Goal: Complete application form

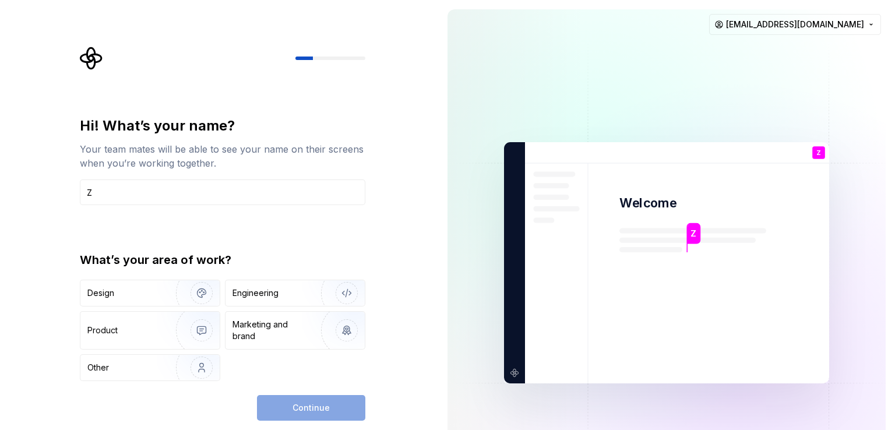
type input "Z"
type button "Design"
click at [272, 199] on input "Z" at bounding box center [223, 193] width 286 height 26
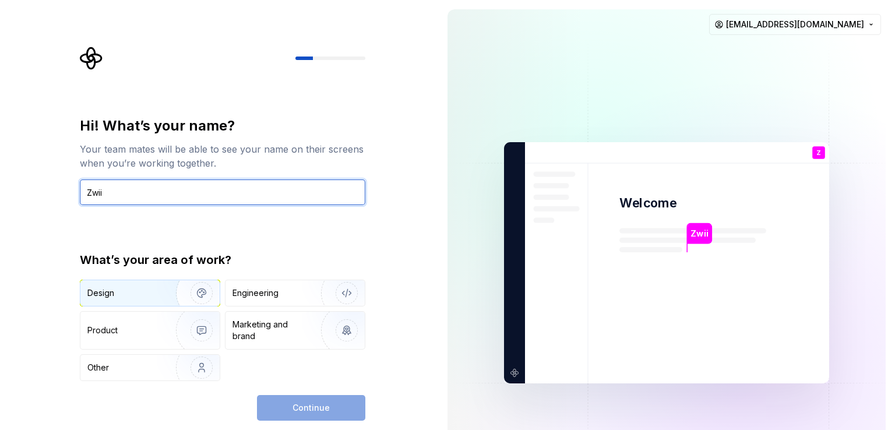
type input "Zwii"
click at [182, 282] on img "button" at bounding box center [194, 293] width 75 height 78
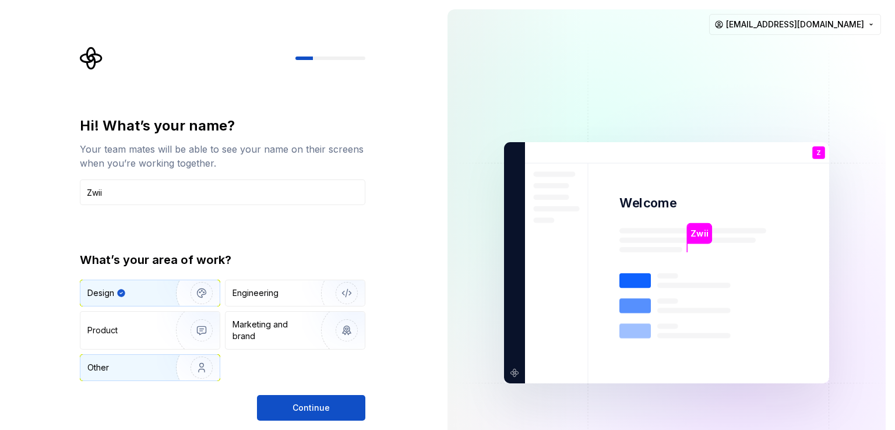
click at [150, 371] on div "Other" at bounding box center [121, 368] width 68 height 12
click at [167, 289] on img "button" at bounding box center [194, 293] width 75 height 78
drag, startPoint x: 163, startPoint y: 365, endPoint x: 173, endPoint y: 376, distance: 14.9
click at [163, 367] on img "button" at bounding box center [194, 368] width 75 height 78
click at [182, 290] on img "button" at bounding box center [194, 293] width 75 height 78
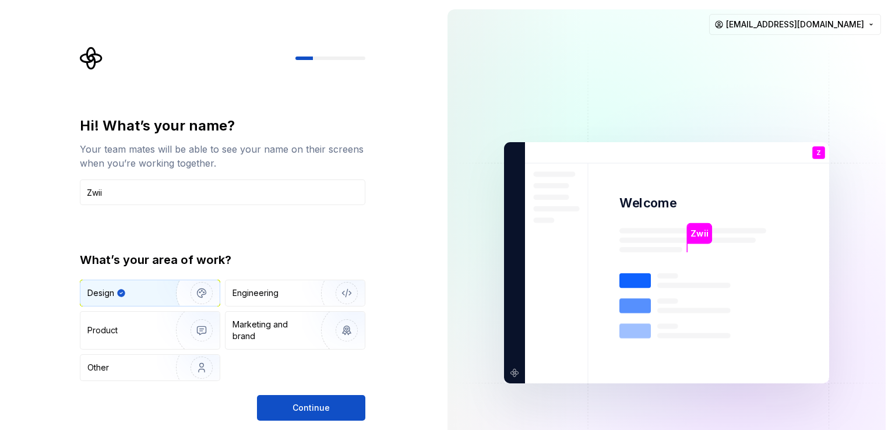
click at [186, 350] on div "Design Engineering Product Marketing and brand Other" at bounding box center [223, 330] width 286 height 101
click at [180, 367] on img "button" at bounding box center [194, 368] width 75 height 78
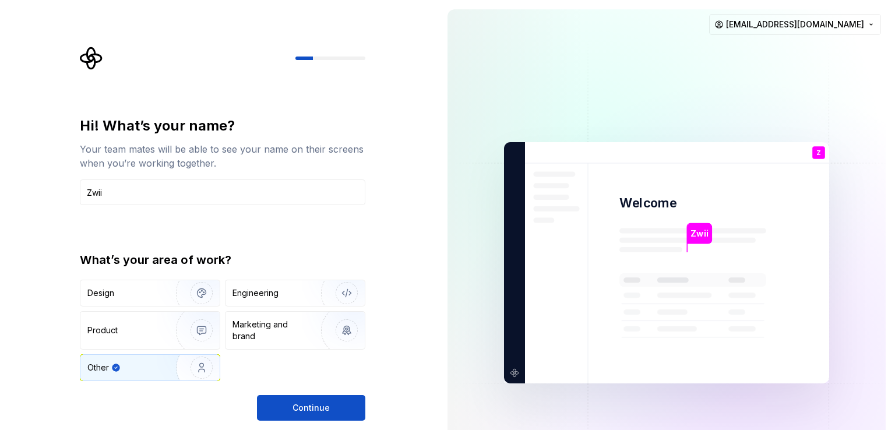
click at [178, 307] on div "Design Engineering Product Marketing and brand Other" at bounding box center [223, 330] width 286 height 101
drag, startPoint x: 276, startPoint y: 304, endPoint x: 264, endPoint y: 316, distance: 16.9
click at [276, 304] on div "Engineering" at bounding box center [295, 293] width 139 height 26
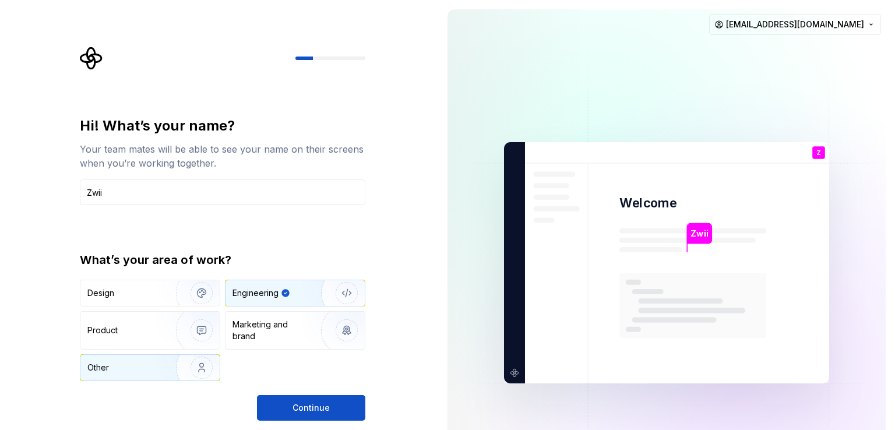
click at [148, 374] on div "Other" at bounding box center [149, 368] width 139 height 26
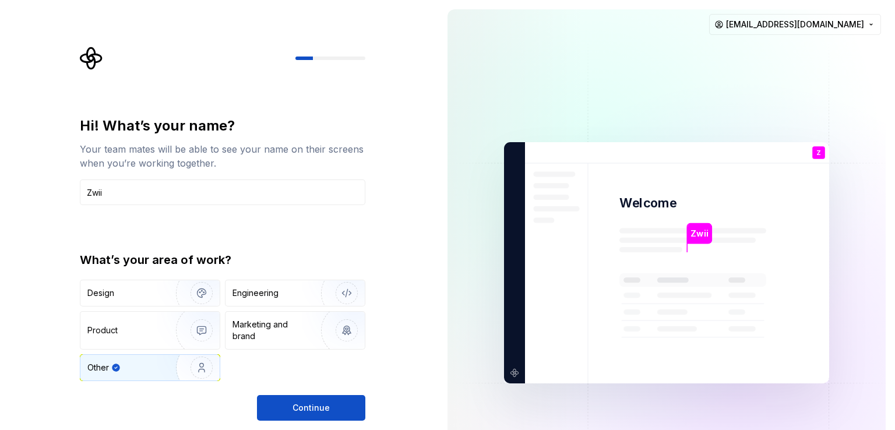
click at [311, 308] on div "Design Engineering Product Marketing and brand Other" at bounding box center [223, 330] width 286 height 101
click at [312, 297] on img "button" at bounding box center [339, 293] width 75 height 78
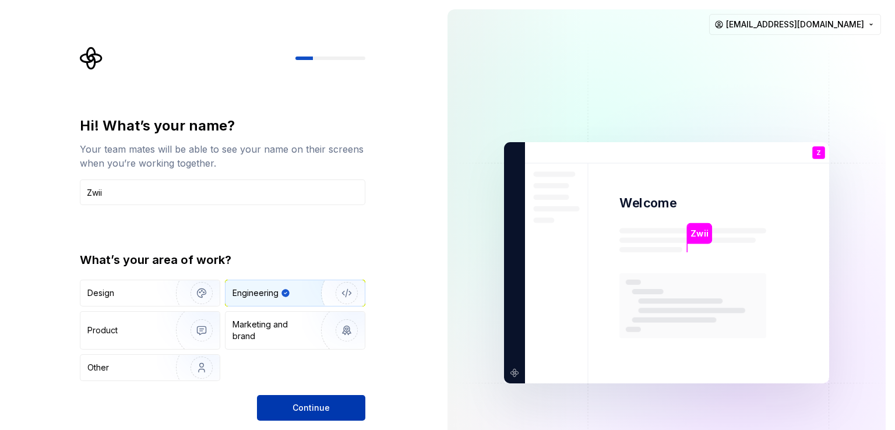
click at [322, 400] on button "Continue" at bounding box center [311, 408] width 108 height 26
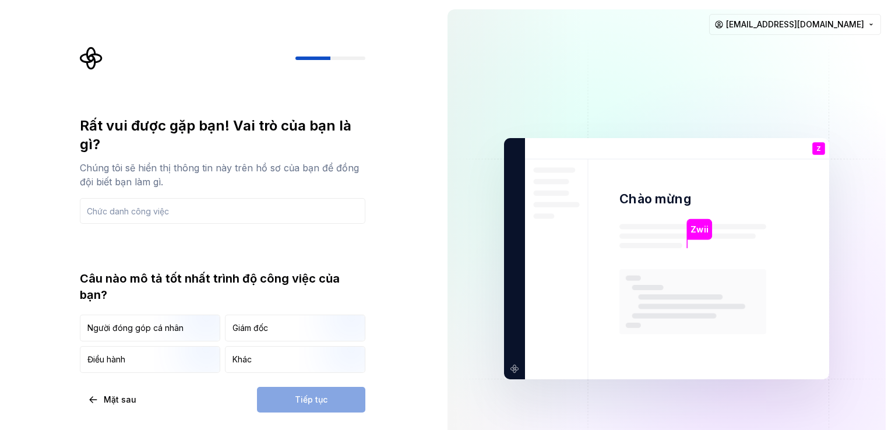
click at [318, 263] on div "Rất vui được gặp bạn! Vai trò của bạn là gì? Chúng tôi sẽ hiển thị thông tin nà…" at bounding box center [223, 245] width 286 height 256
click at [211, 332] on img "button" at bounding box center [191, 343] width 75 height 78
click at [312, 402] on div "Tiếp tục" at bounding box center [311, 400] width 108 height 26
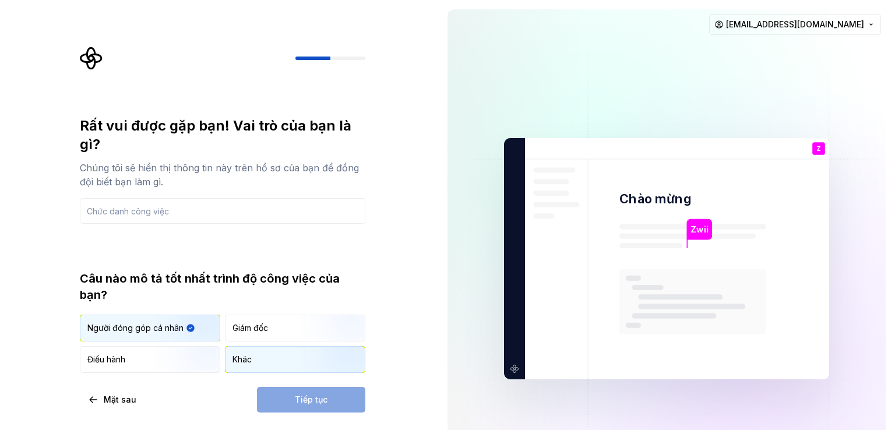
click at [302, 371] on img "button" at bounding box center [337, 374] width 75 height 78
click at [163, 329] on img "button" at bounding box center [191, 343] width 75 height 78
click at [253, 220] on input "text" at bounding box center [223, 211] width 286 height 26
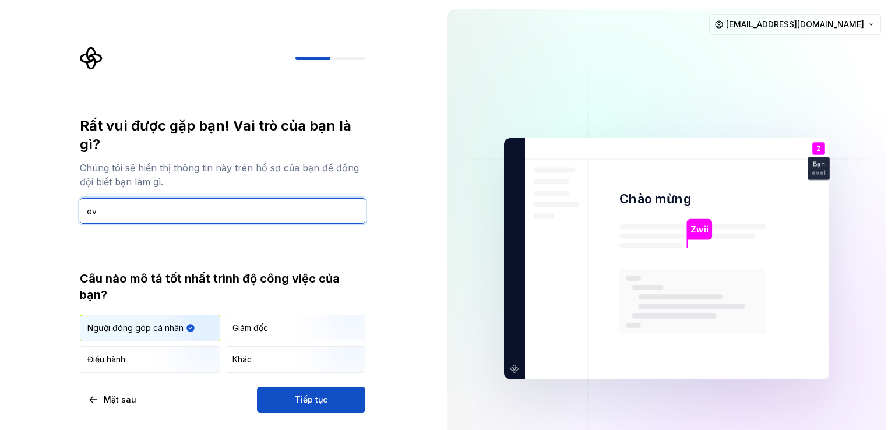
type input "e"
type input "developers"
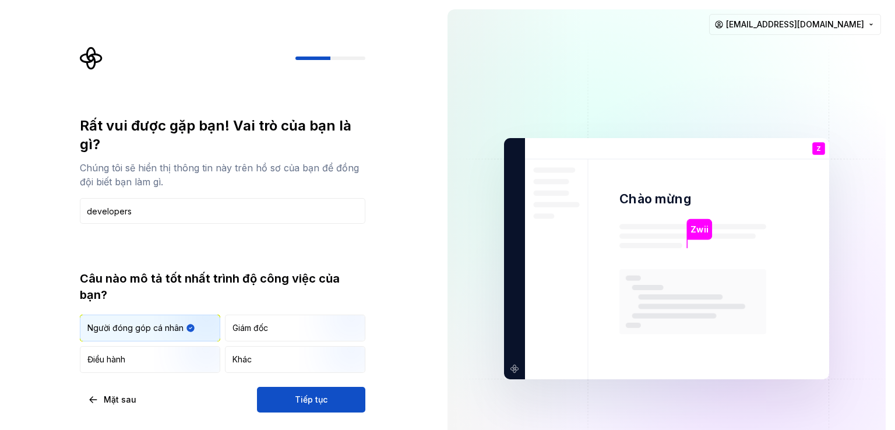
click at [424, 282] on div "Rất vui được gặp bạn! Vai trò của bạn là gì? Chúng tôi sẽ hiển thị thông tin nà…" at bounding box center [219, 259] width 438 height 518
click at [324, 400] on font "Tiếp tục" at bounding box center [311, 400] width 33 height 10
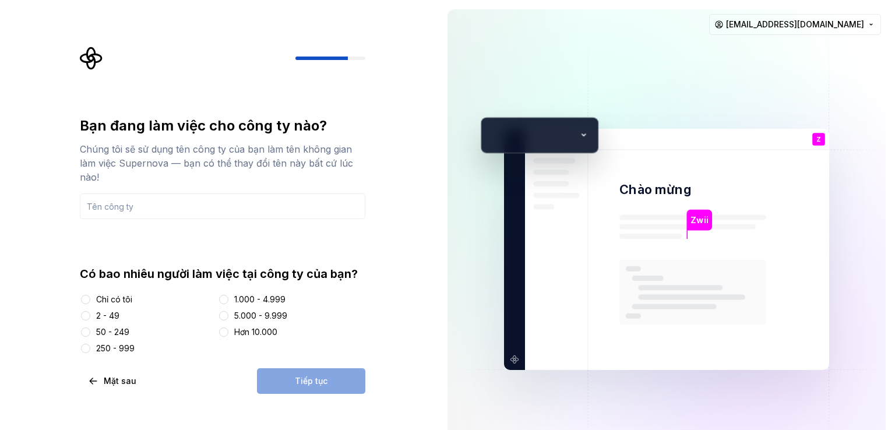
click at [112, 305] on div "Chỉ có tôi" at bounding box center [114, 300] width 36 height 12
click at [90, 304] on button "Chỉ có tôi" at bounding box center [85, 299] width 9 height 9
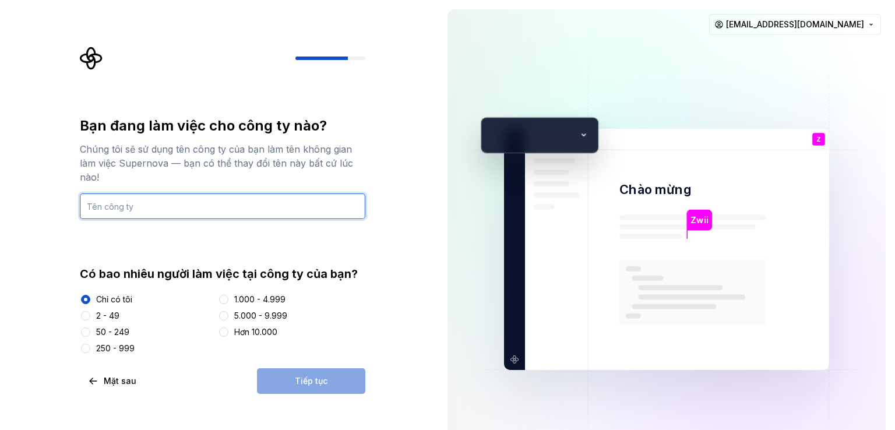
click at [181, 201] on input "text" at bounding box center [223, 207] width 286 height 26
type input "Zylote"
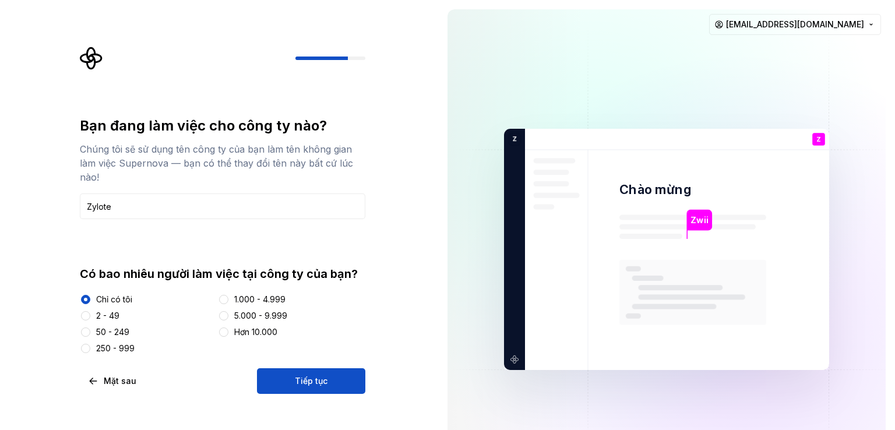
click at [145, 102] on div "Bạn đang làm việc cho công ty nào? Chúng tôi sẽ sử dụng tên công ty của bạn làm…" at bounding box center [226, 220] width 307 height 347
click at [305, 389] on button "Tiếp tục" at bounding box center [311, 381] width 108 height 26
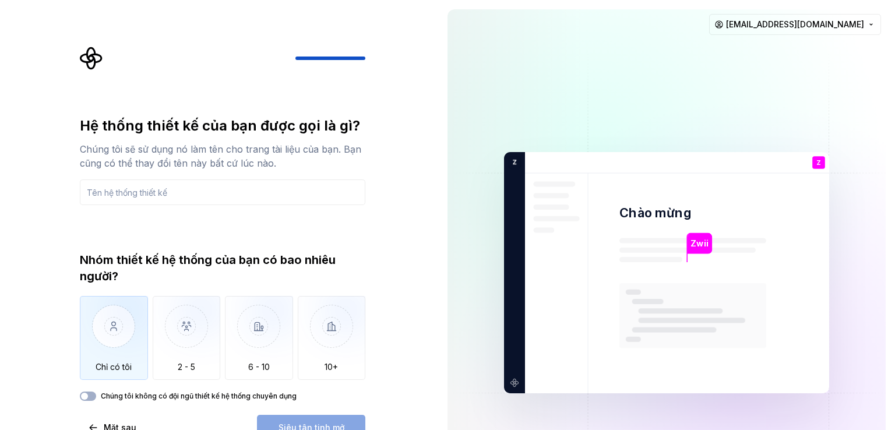
click at [122, 320] on img "button" at bounding box center [114, 335] width 68 height 78
click at [100, 396] on div "Chúng tôi không có đội ngũ thiết kế hệ thống chuyên dụng" at bounding box center [223, 396] width 286 height 9
click at [89, 396] on icon "button" at bounding box center [84, 396] width 9 height 7
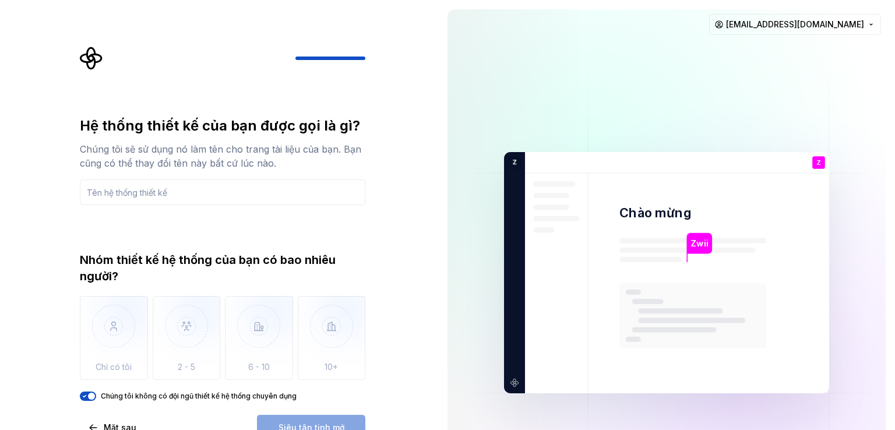
click at [89, 395] on span "button" at bounding box center [91, 396] width 7 height 7
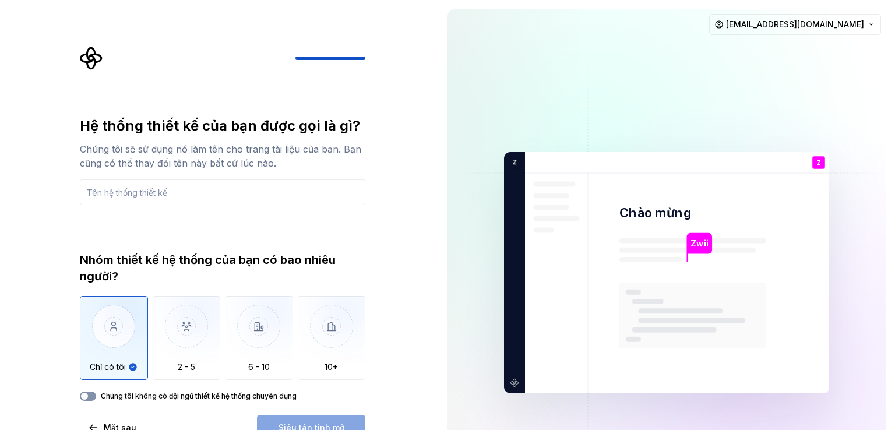
click at [89, 395] on icon "button" at bounding box center [84, 396] width 9 height 7
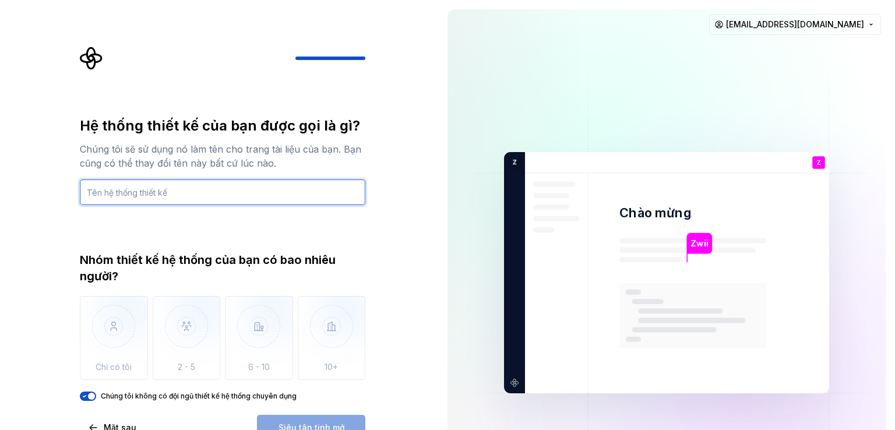
click at [126, 187] on input "text" at bounding box center [223, 193] width 286 height 26
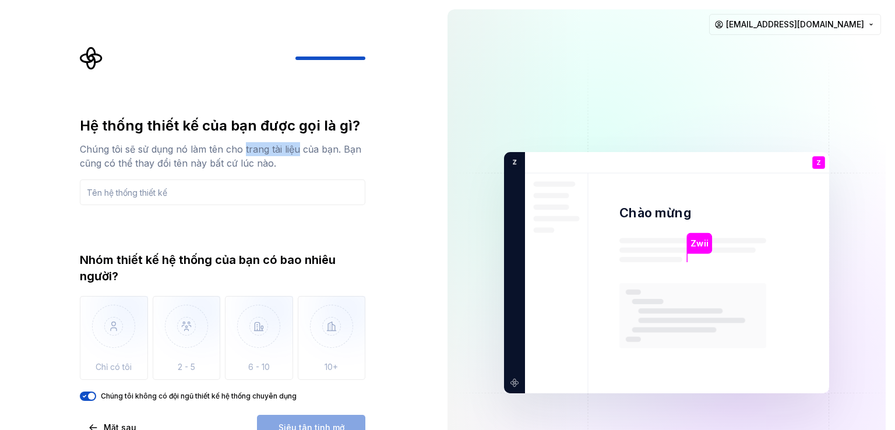
drag, startPoint x: 245, startPoint y: 150, endPoint x: 297, endPoint y: 145, distance: 52.7
click at [297, 145] on font "Chúng tôi sẽ sử dụng nó làm tên cho trang tài liệu của bạn. Bạn cũng có thể tha…" at bounding box center [221, 156] width 282 height 26
copy font "trang tài liệu"
click at [223, 194] on input "text" at bounding box center [223, 193] width 286 height 26
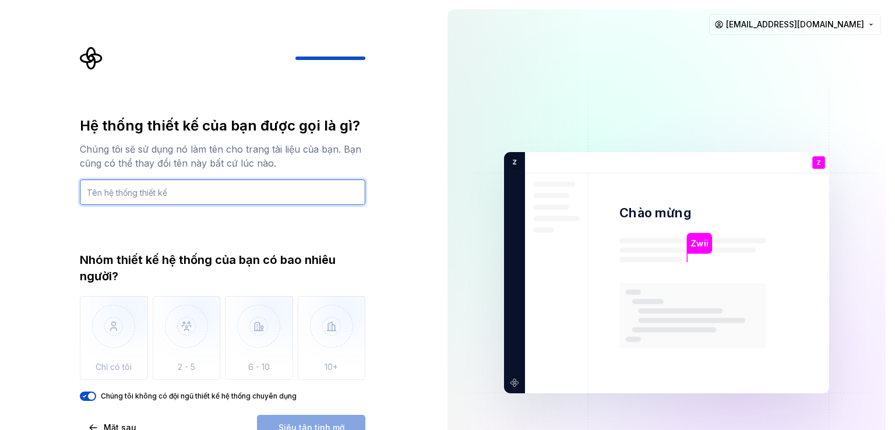
paste input "trang tài liệu"
type input "trang tài liệu"
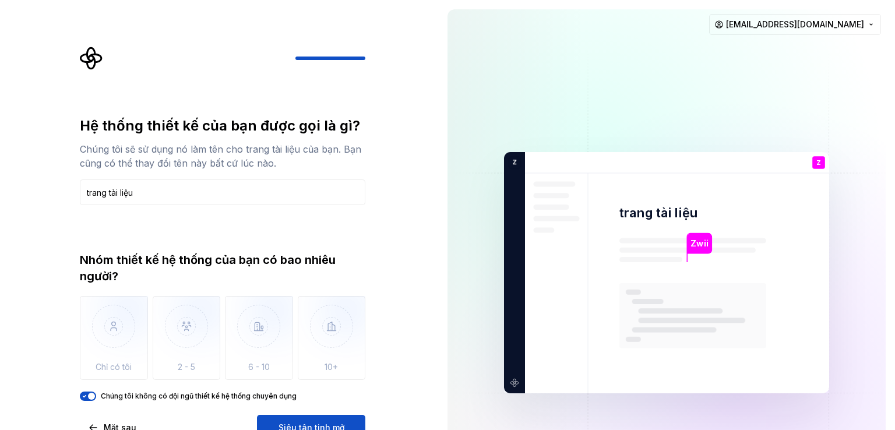
click at [283, 255] on font "Nhóm thiết kế hệ thống của bạn có bao nhiêu người?" at bounding box center [208, 268] width 256 height 30
click at [305, 419] on button "Siêu tân tinh mở" at bounding box center [311, 428] width 108 height 26
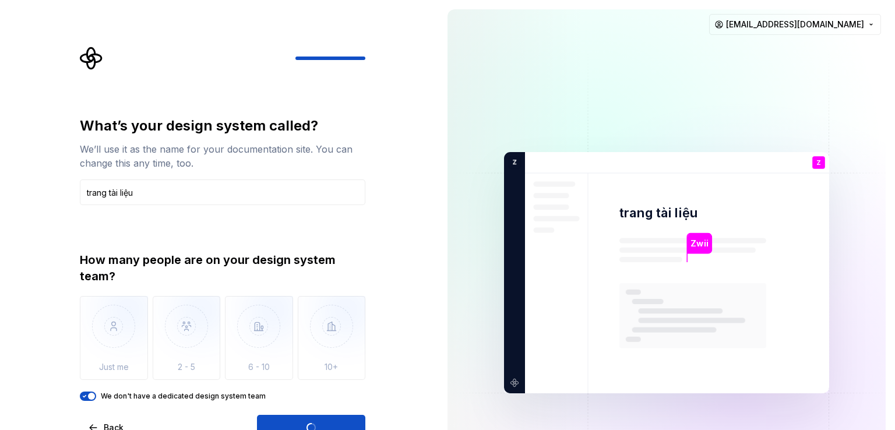
click at [316, 235] on div "What’s your design system called? We’ll use it as the name for your documentati…" at bounding box center [223, 259] width 286 height 284
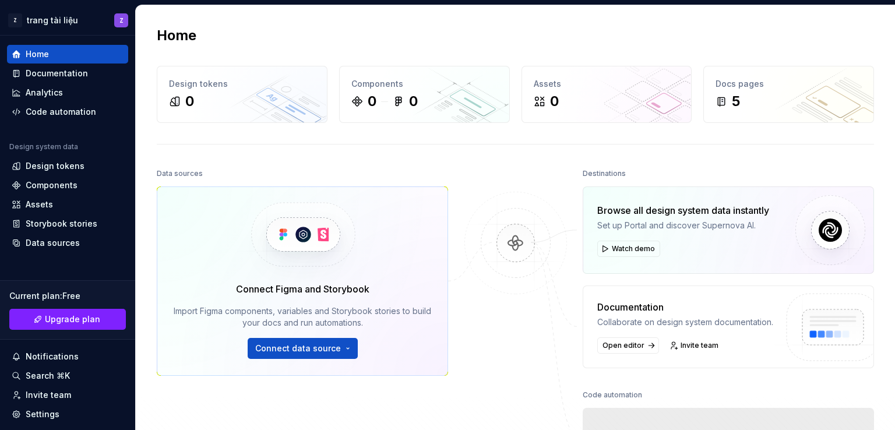
scroll to position [200, 0]
